Goal: Information Seeking & Learning: Check status

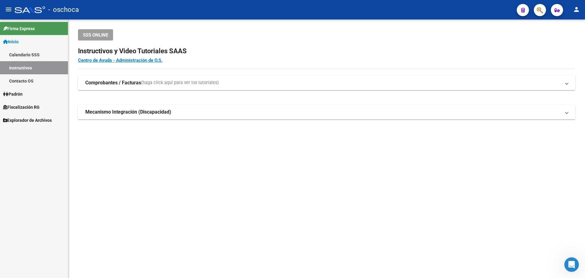
click at [30, 108] on span "Fiscalización RG" at bounding box center [21, 107] width 37 height 7
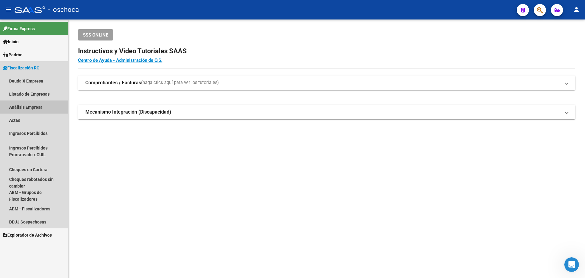
click at [39, 106] on link "Análisis Empresa" at bounding box center [34, 106] width 68 height 13
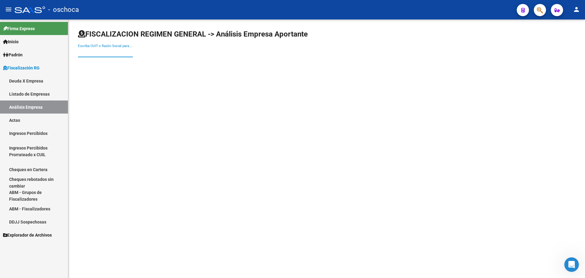
click at [86, 55] on input "Escriba CUIT o Razón Social para buscar" at bounding box center [105, 52] width 55 height 5
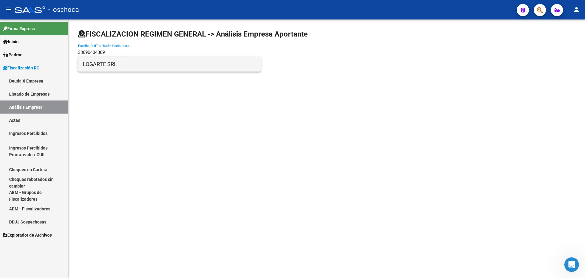
type input "33690404309"
click at [100, 68] on span "LOGARTE SRL" at bounding box center [169, 64] width 173 height 15
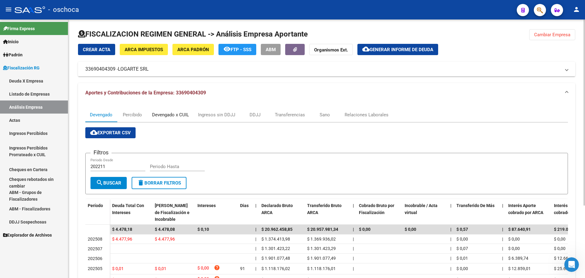
click at [154, 116] on div "Devengado x CUIL" at bounding box center [170, 114] width 37 height 7
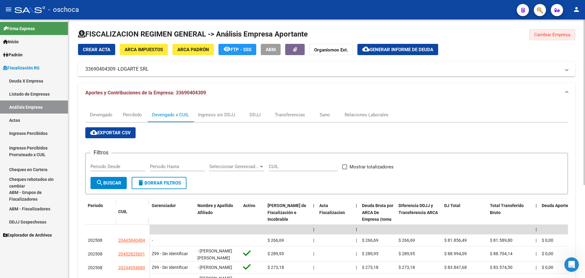
drag, startPoint x: 554, startPoint y: 34, endPoint x: 549, endPoint y: 33, distance: 5.2
click at [553, 34] on span "Cambiar Empresa" at bounding box center [552, 34] width 36 height 5
